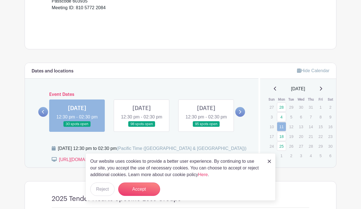
scroll to position [213, 0]
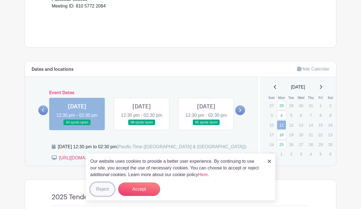
click at [104, 191] on button "Reject" at bounding box center [102, 189] width 24 height 13
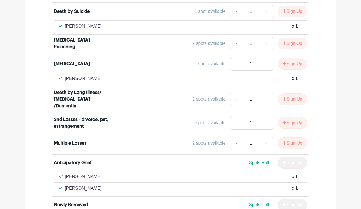
scroll to position [894, 0]
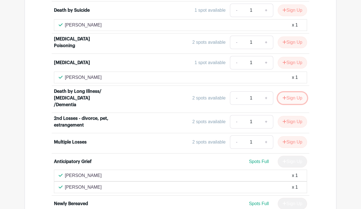
click at [285, 92] on button "Sign Up" at bounding box center [291, 98] width 29 height 12
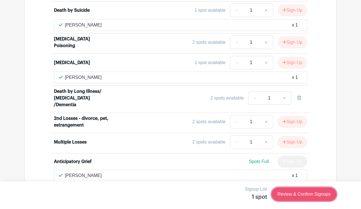
click at [293, 194] on link "Review & Confirm Signups" at bounding box center [303, 194] width 65 height 13
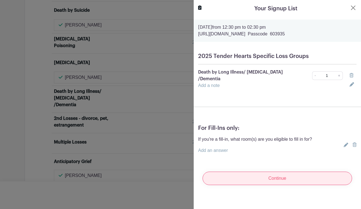
click at [262, 173] on input "Continue" at bounding box center [276, 178] width 149 height 13
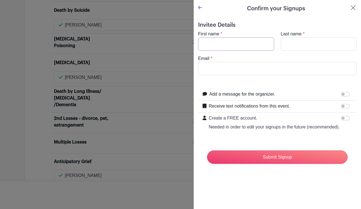
click at [210, 46] on input "First name" at bounding box center [236, 43] width 76 height 13
type input "Mary"
type input "Cusack"
type input "mac62793@gmail.com"
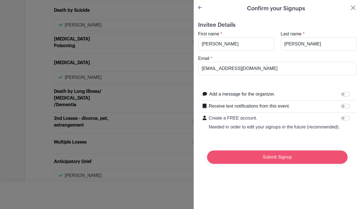
click at [274, 159] on input "Submit Signup" at bounding box center [277, 157] width 140 height 13
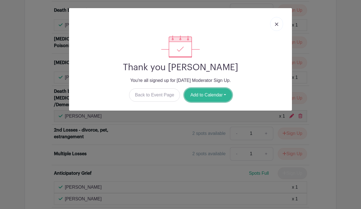
click at [210, 95] on button "Add to Calendar" at bounding box center [207, 94] width 47 height 13
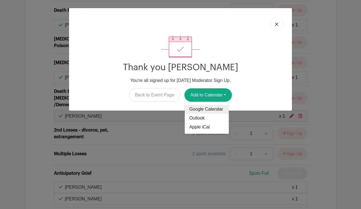
click at [196, 109] on link "Google Calendar" at bounding box center [206, 109] width 44 height 9
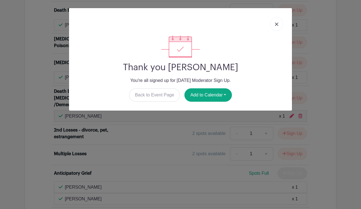
click at [276, 24] on img at bounding box center [276, 24] width 3 height 3
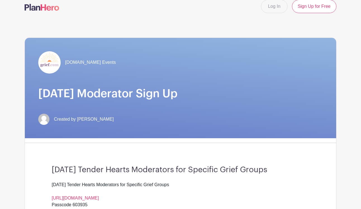
scroll to position [0, 0]
